Goal: Task Accomplishment & Management: Manage account settings

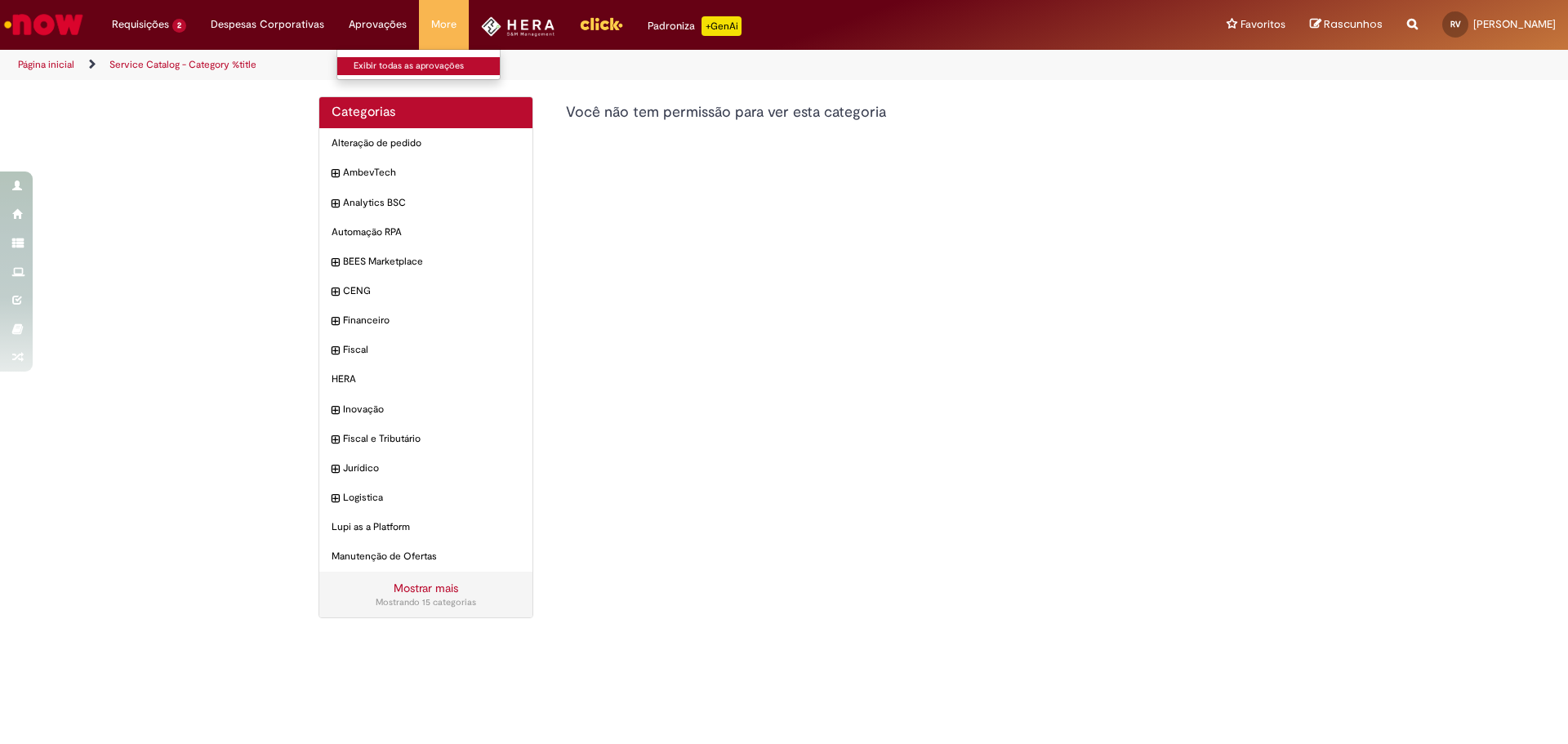
click at [370, 71] on link "Exibir todas as aprovações" at bounding box center [427, 66] width 180 height 18
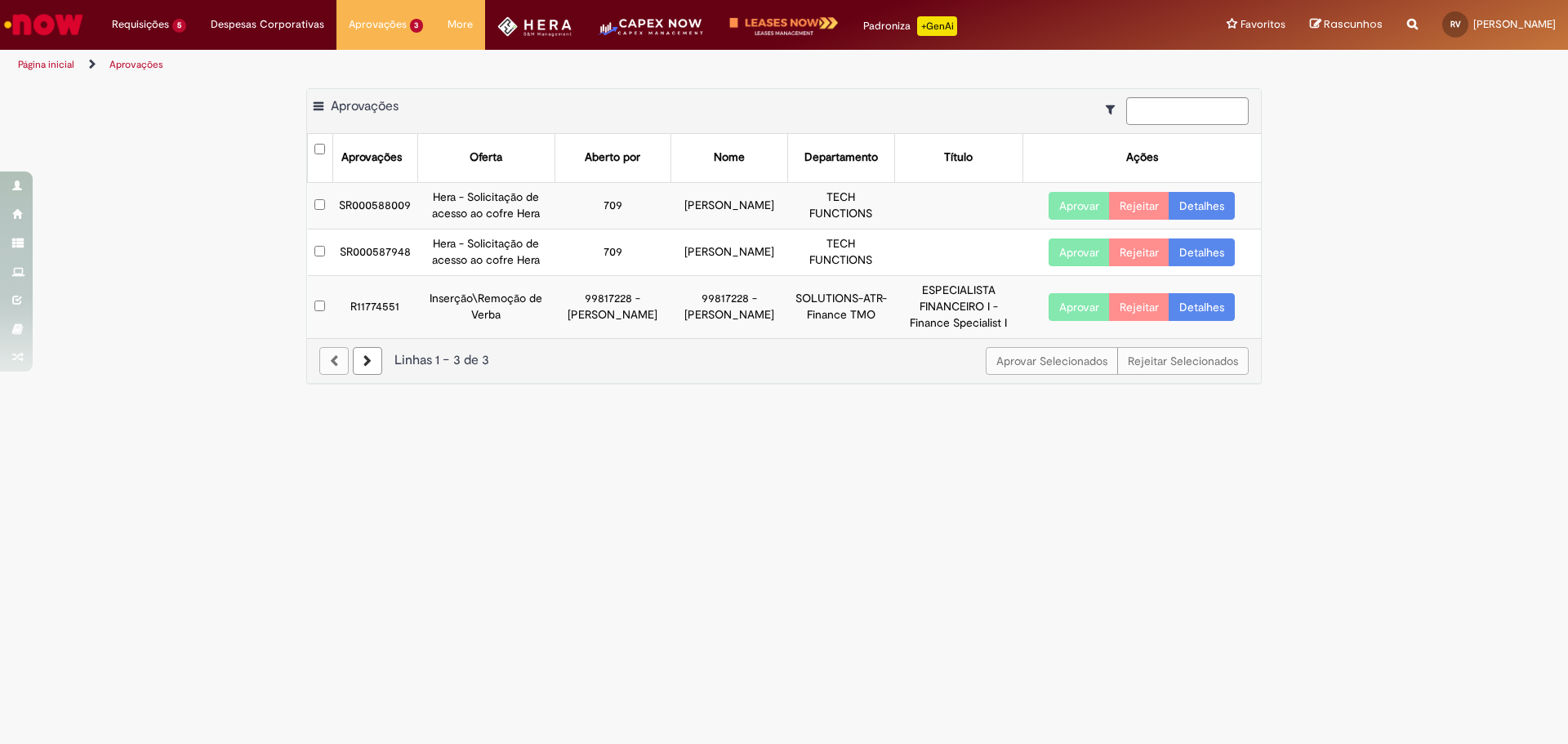
click at [1203, 207] on link "Detalhes" at bounding box center [1201, 206] width 66 height 27
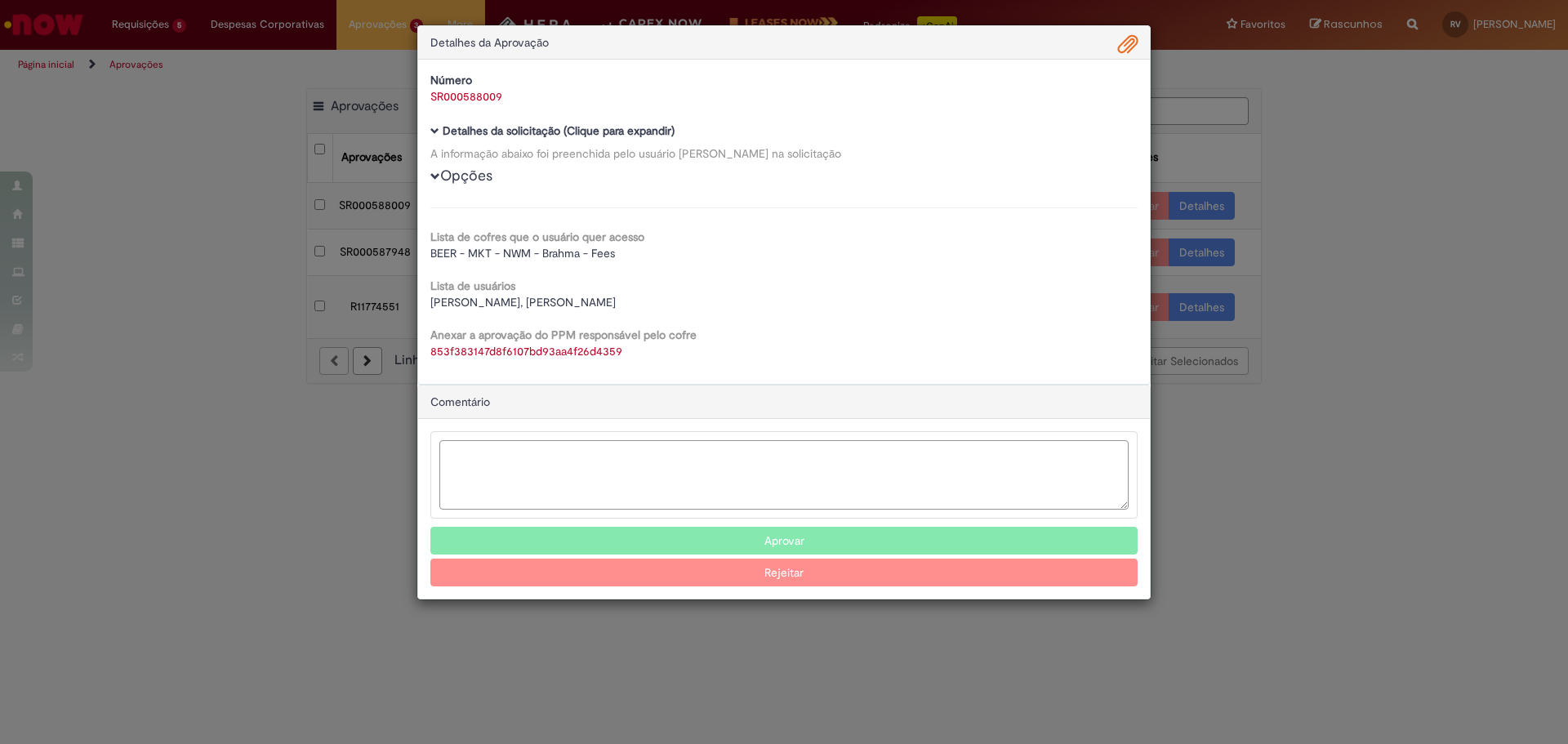
drag, startPoint x: 608, startPoint y: 468, endPoint x: 704, endPoint y: 610, distance: 171.4
click at [620, 486] on textarea "Ambev Approval Modal" at bounding box center [784, 474] width 689 height 69
click at [779, 544] on button "Aprovar" at bounding box center [784, 540] width 707 height 27
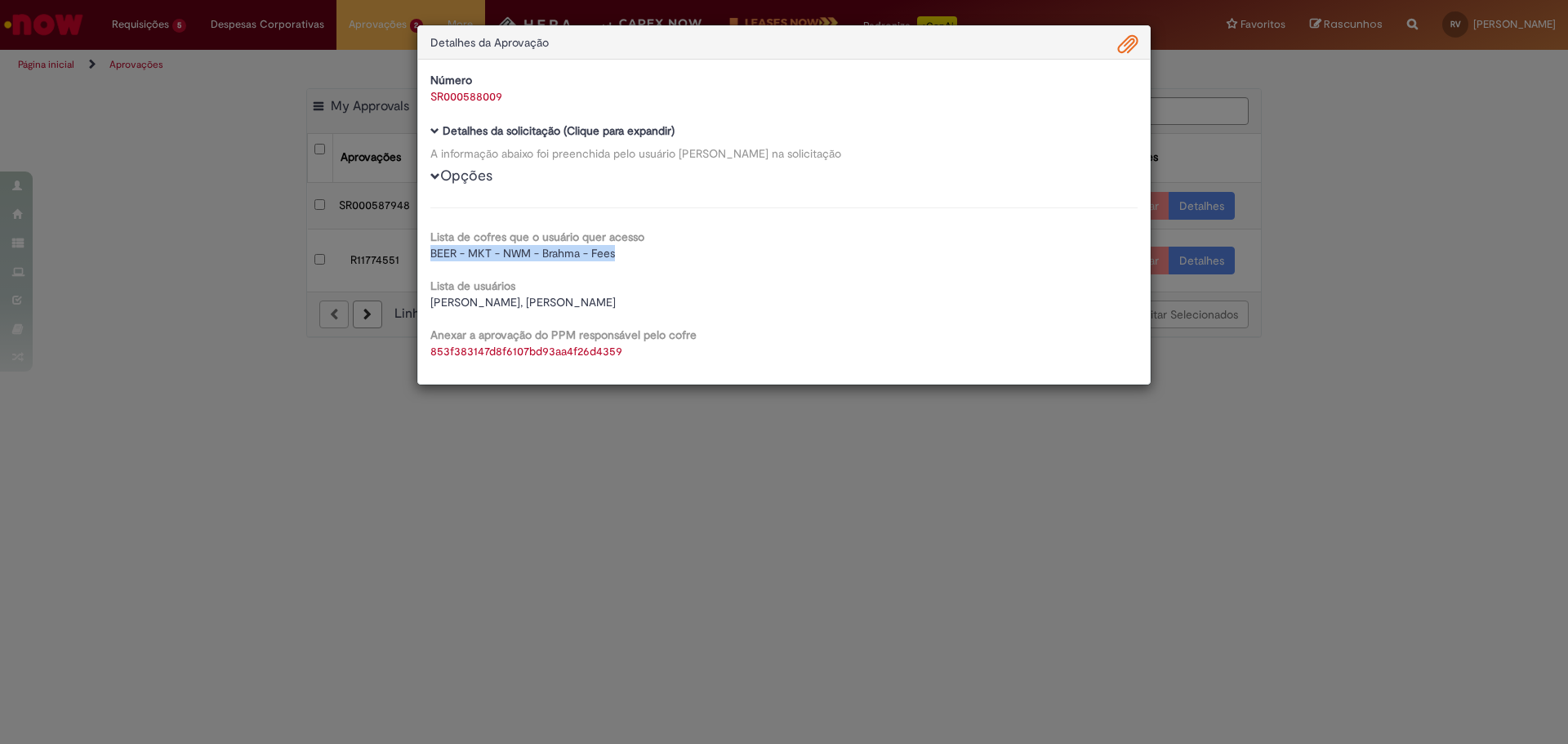
drag, startPoint x: 620, startPoint y: 255, endPoint x: 409, endPoint y: 257, distance: 211.0
click at [409, 257] on div "Detalhes da Aprovação Número SR000588009 Baixar arquivos da requisição Detalhes…" at bounding box center [784, 372] width 1568 height 744
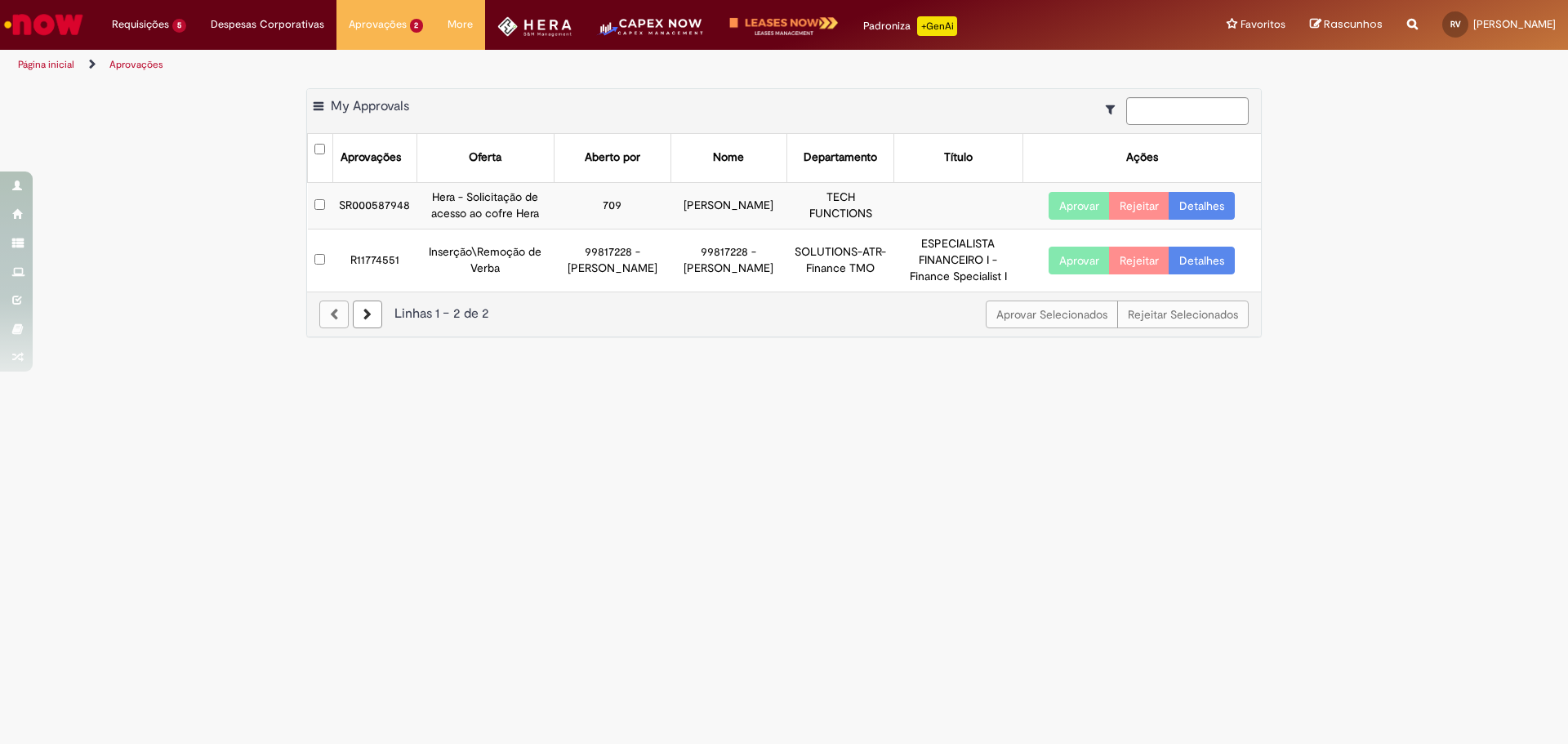
copy span "BEER - MKT - NWM - Brahma - Fees"
click at [1216, 210] on link "Detalhes" at bounding box center [1201, 206] width 66 height 27
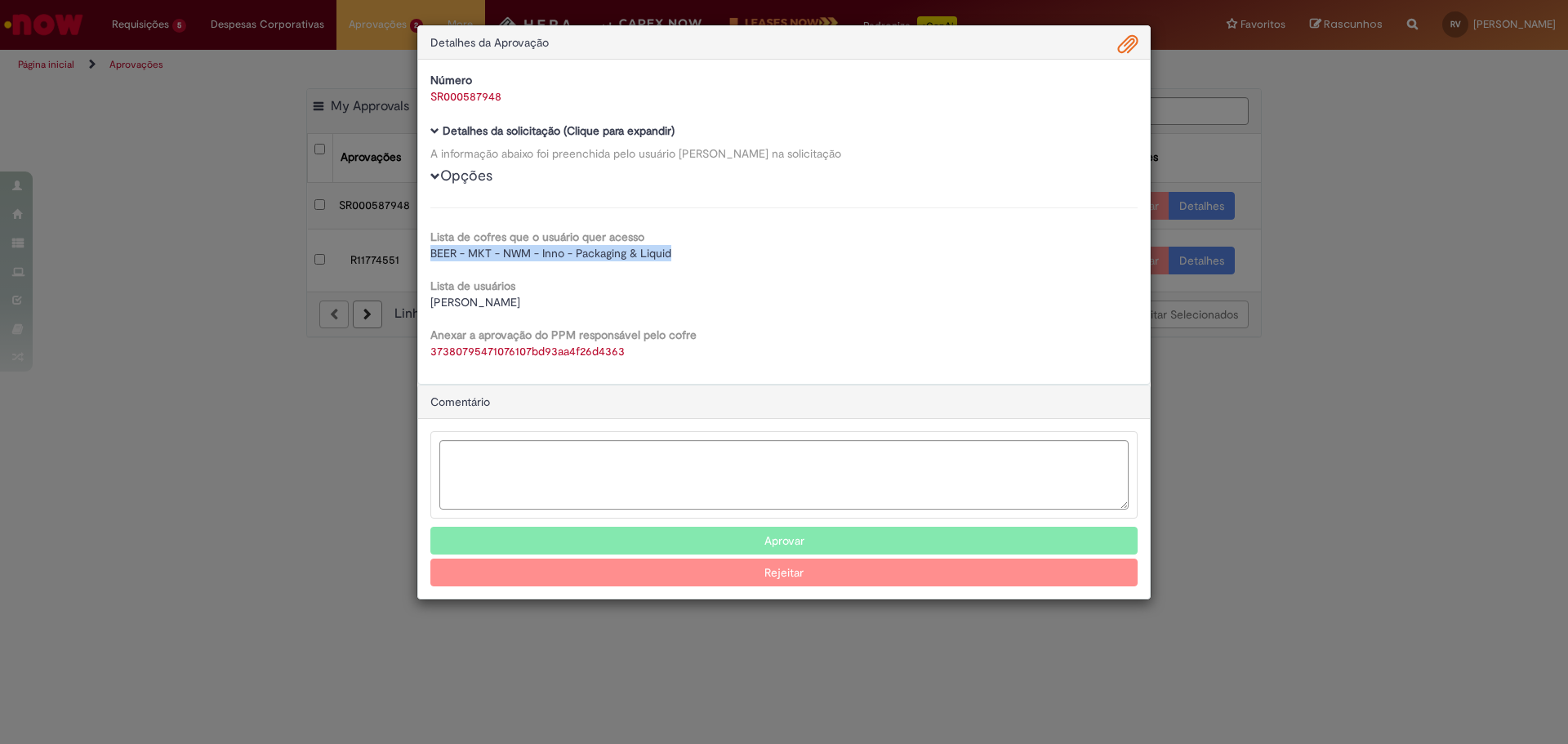
drag, startPoint x: 699, startPoint y: 259, endPoint x: 430, endPoint y: 252, distance: 269.1
click at [430, 252] on div "Número SR000587948 Baixar arquivos da requisição Detalhes da solicitação (Cliqu…" at bounding box center [784, 222] width 731 height 324
copy span "BEER - MKT - NWM - Inno - Packaging & Liquid"
drag, startPoint x: 1422, startPoint y: 218, endPoint x: 1265, endPoint y: 11, distance: 259.8
click at [1358, 136] on div "Detalhes da Aprovação Número SR000587948 Baixar arquivos da requisição Detalhes…" at bounding box center [784, 372] width 1568 height 744
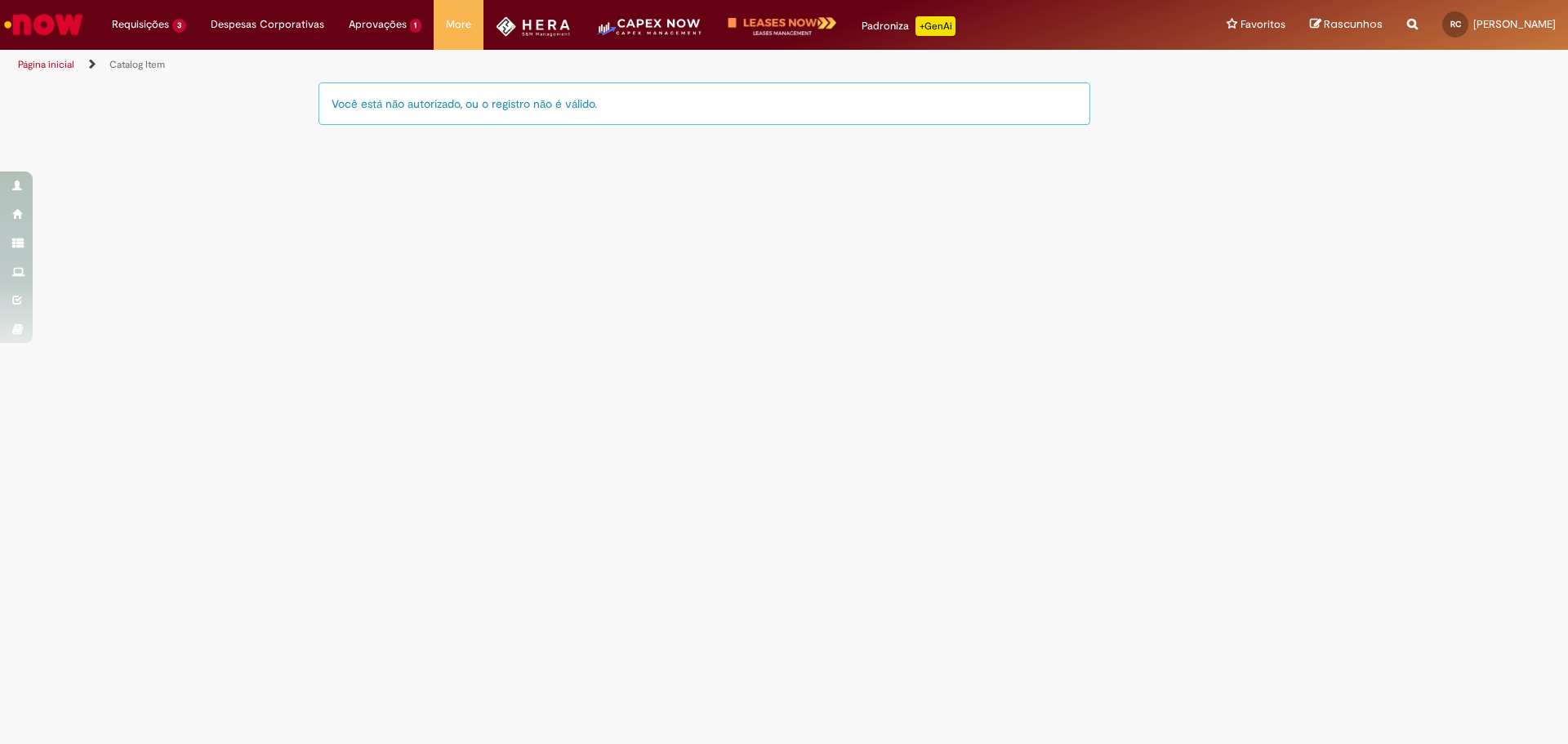
drag, startPoint x: 333, startPoint y: 105, endPoint x: 646, endPoint y: 99, distance: 313.1
click at [646, 99] on div "Você está não autorizado, ou o registro não é válido." at bounding box center [704, 104] width 772 height 43
